Goal: Task Accomplishment & Management: Manage account settings

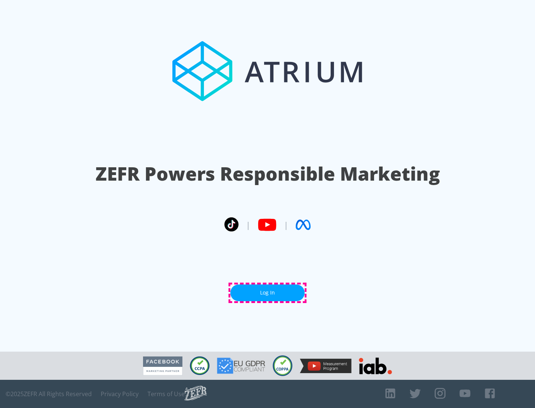
click at [267, 293] on link "Log In" at bounding box center [267, 293] width 74 height 17
